Goal: Information Seeking & Learning: Learn about a topic

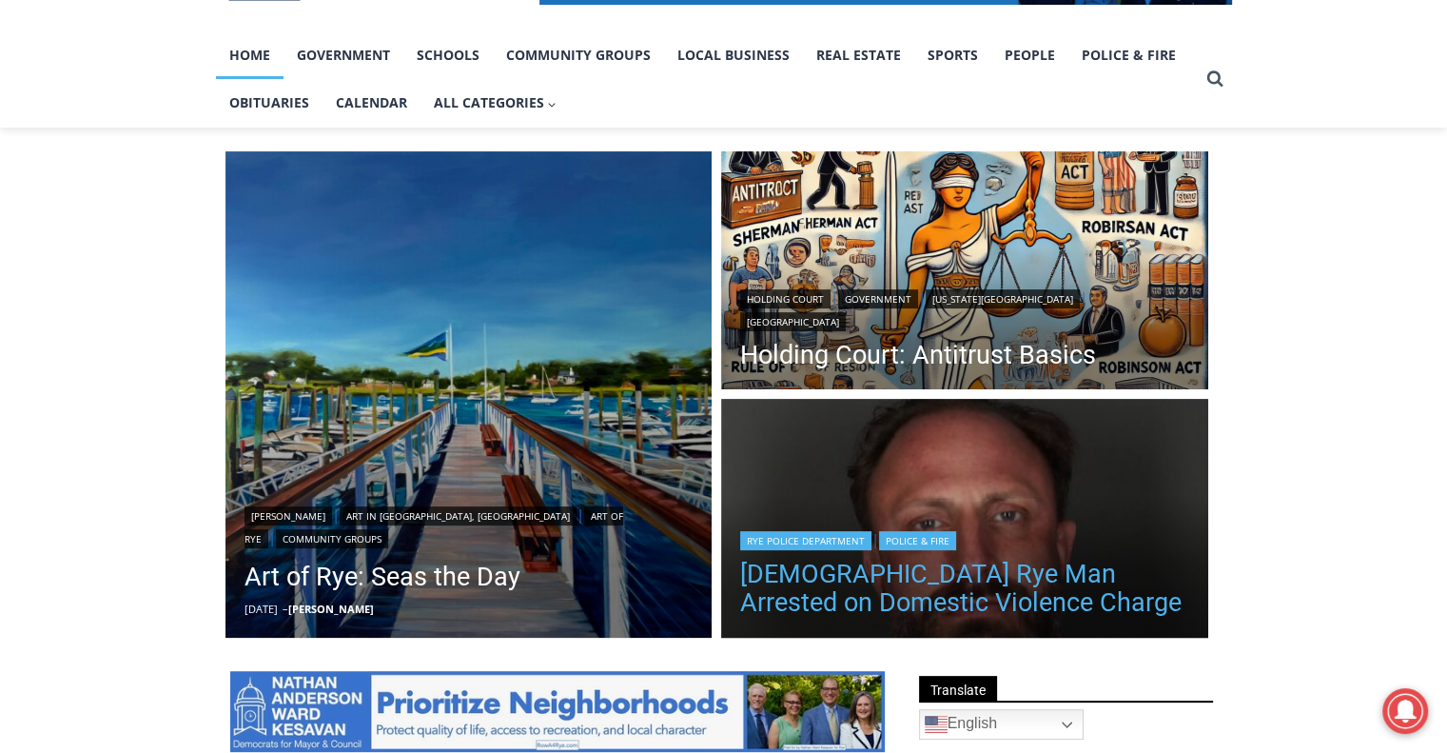
click at [917, 575] on link "[DEMOGRAPHIC_DATA] Rye Man Arrested on Domestic Violence Charge" at bounding box center [964, 588] width 449 height 57
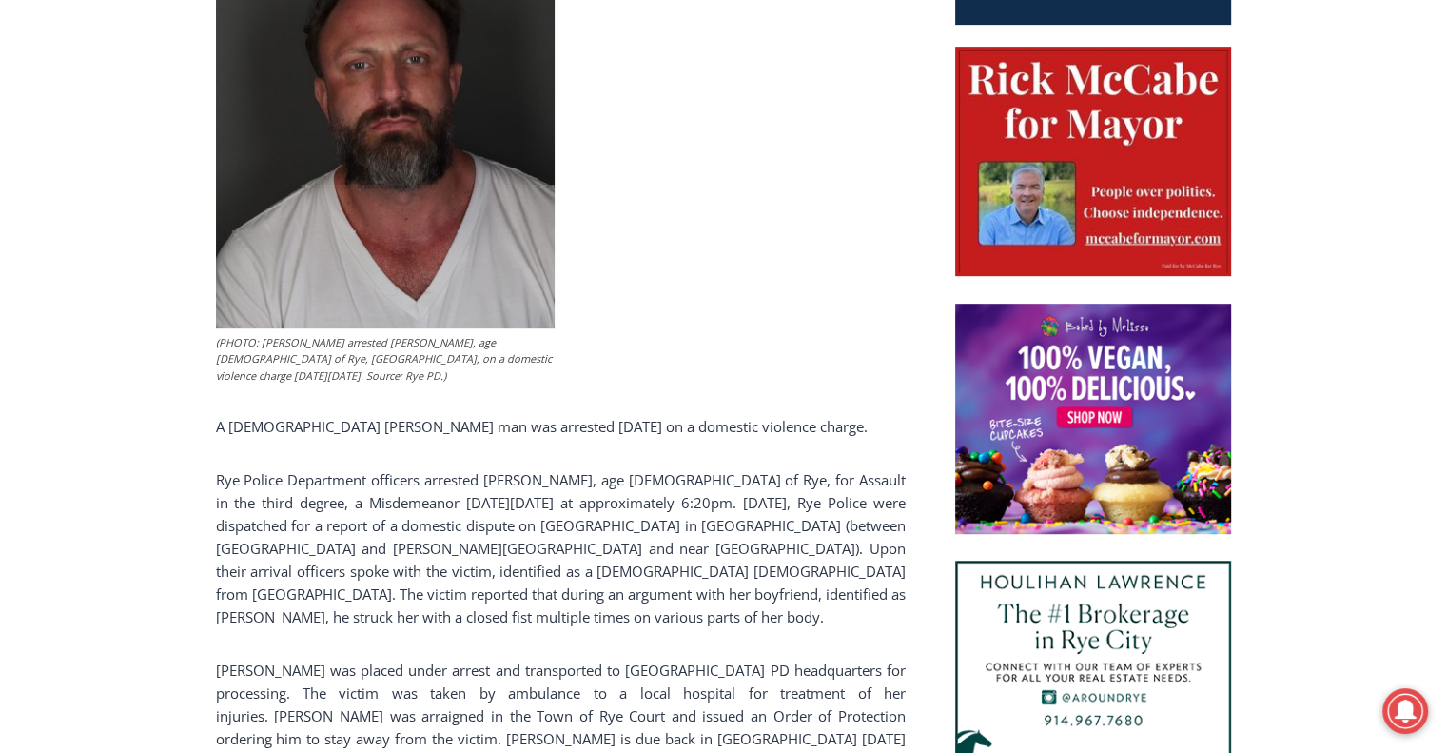
scroll to position [1009, 0]
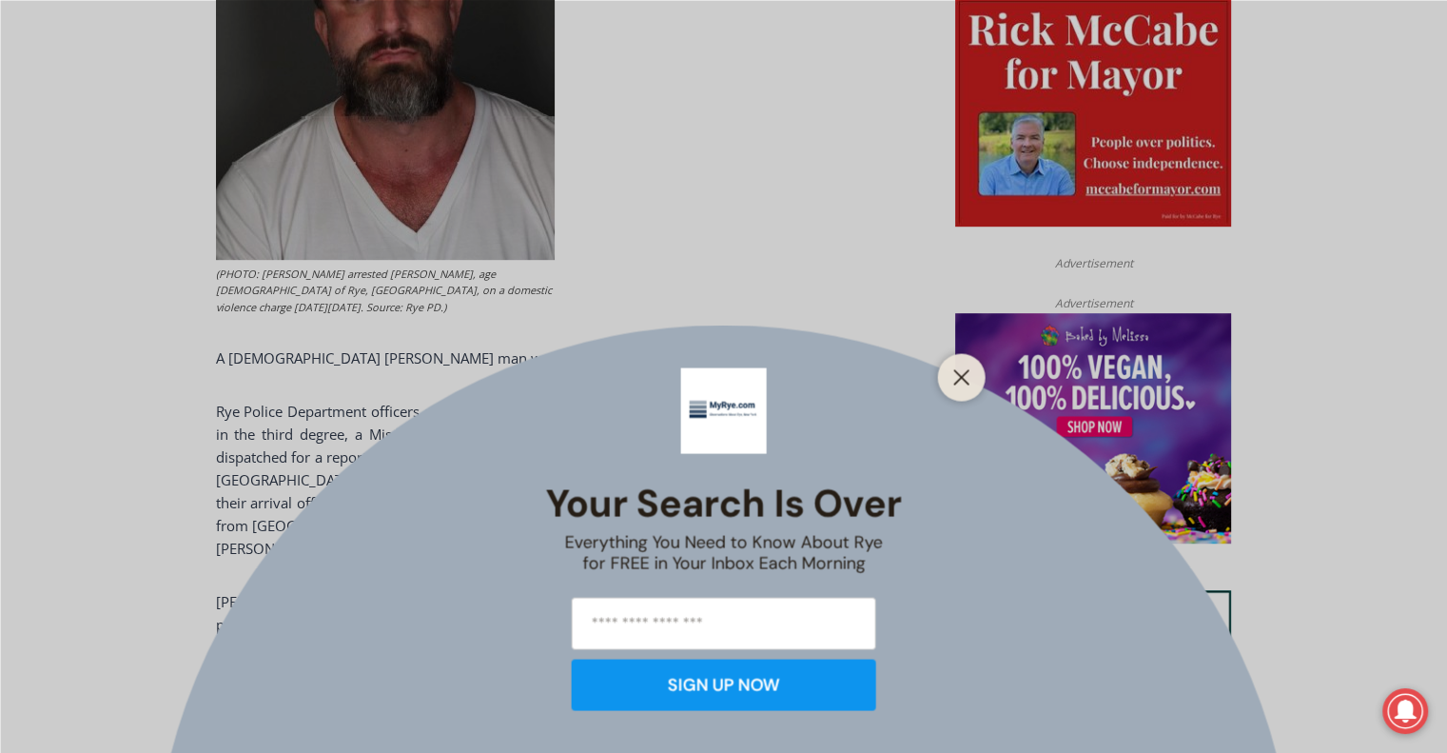
click at [952, 361] on div at bounding box center [962, 377] width 48 height 48
click at [951, 380] on button "Close" at bounding box center [962, 377] width 27 height 27
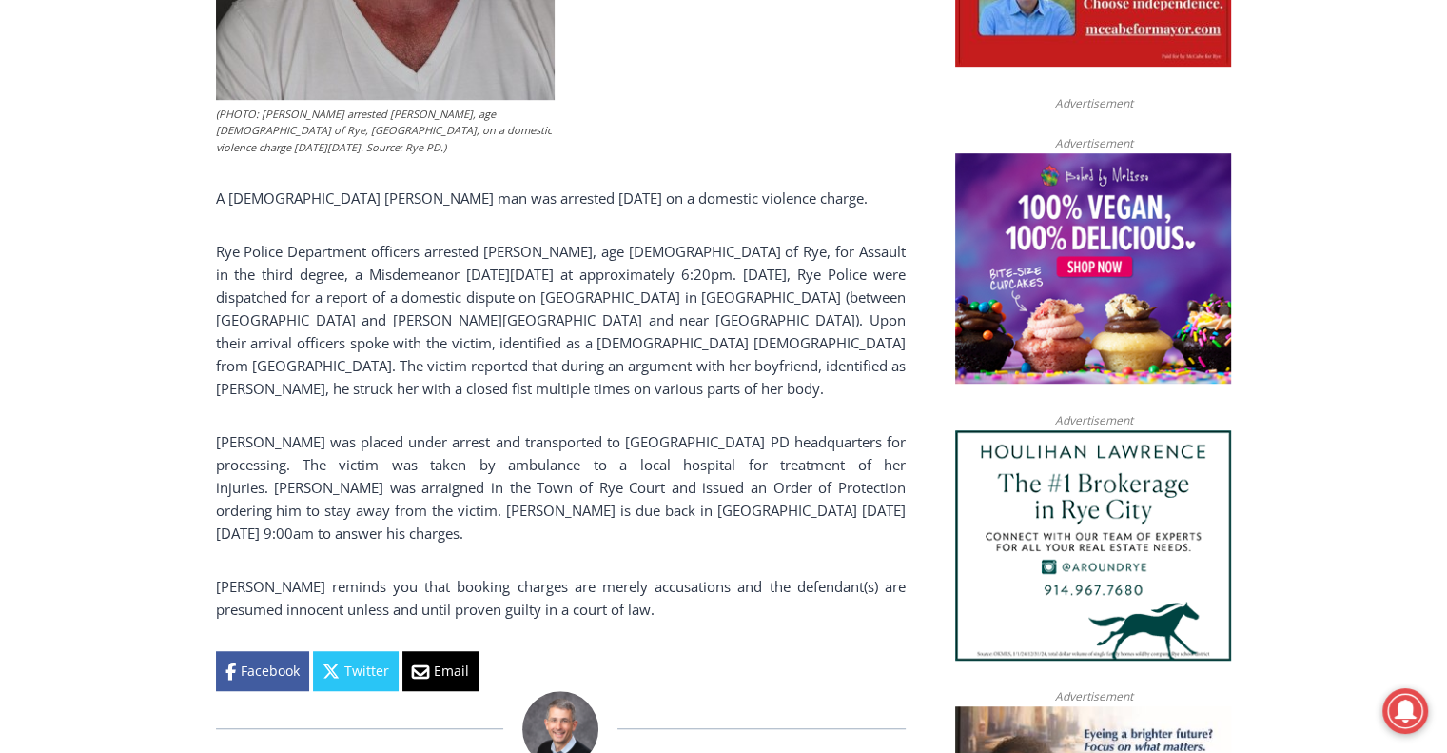
scroll to position [1199, 0]
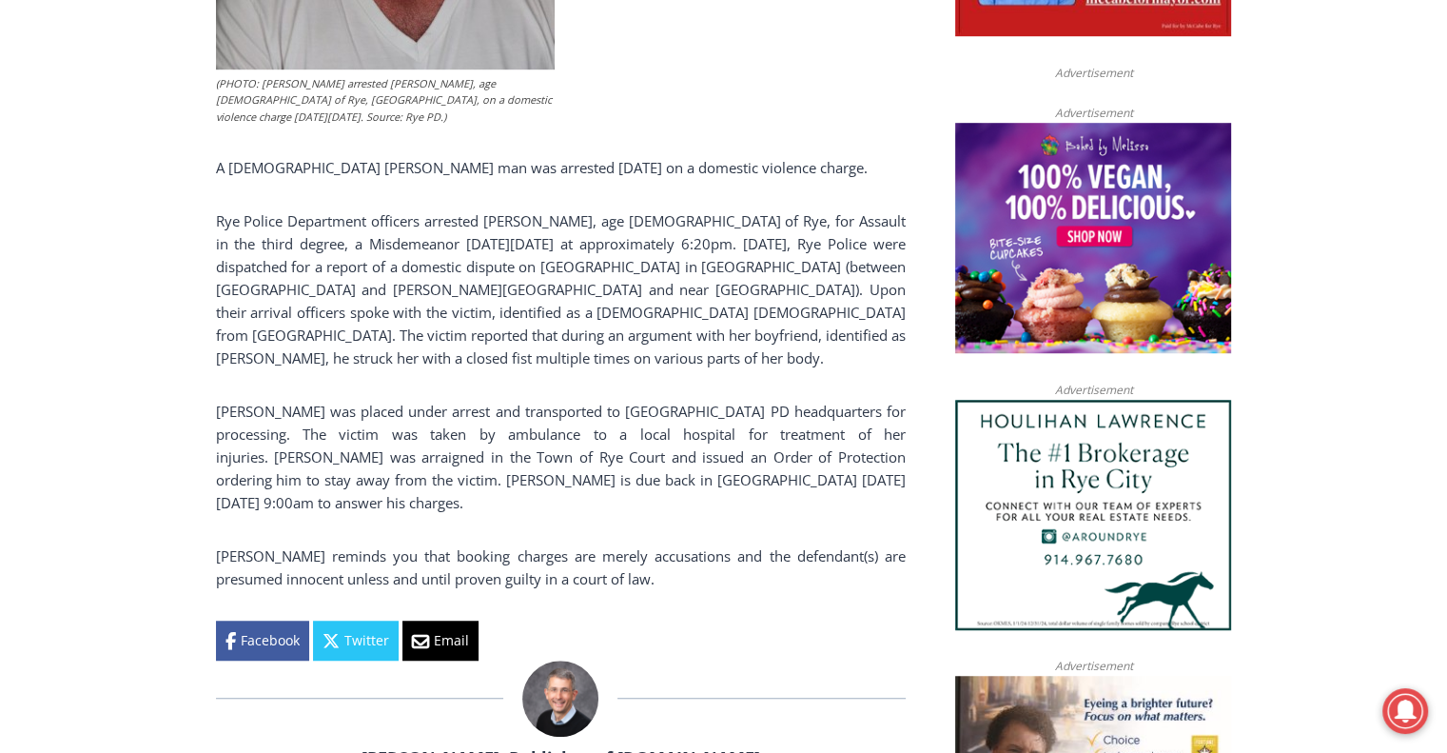
click at [463, 376] on div "(PHOTO: [PERSON_NAME] arrested [PERSON_NAME], age [DEMOGRAPHIC_DATA] of Rye, [G…" at bounding box center [561, 151] width 690 height 1018
